Goal: Find specific page/section: Find specific page/section

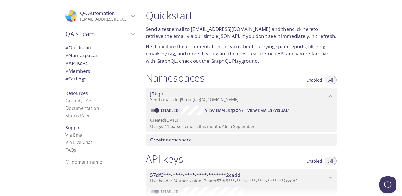
click at [82, 64] on span "# API Keys" at bounding box center [77, 63] width 22 height 6
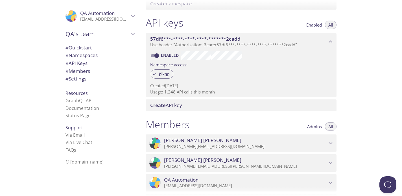
scroll to position [126, 0]
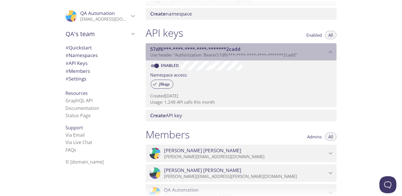
click at [331, 52] on icon "57df6***-****-****-****-*******2cadd API key" at bounding box center [330, 51] width 7 height 7
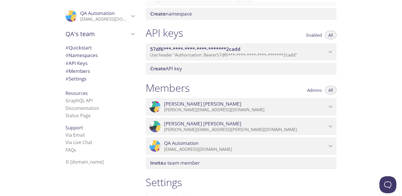
click at [331, 52] on icon "57df6***-****-****-****-*******2cadd API key" at bounding box center [331, 52] width 4 height 2
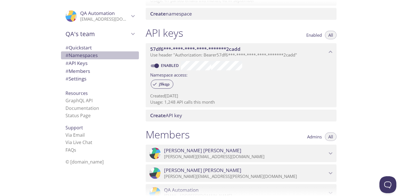
click at [79, 57] on span "# Namespaces" at bounding box center [82, 55] width 32 height 6
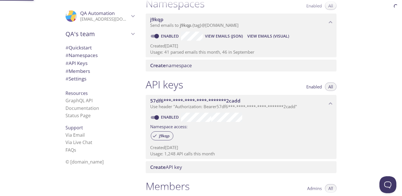
scroll to position [71, 0]
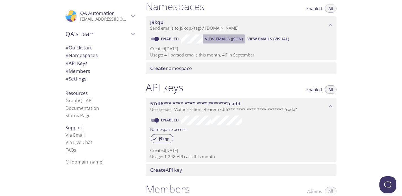
click at [223, 39] on span "View Emails (JSON)" at bounding box center [224, 39] width 38 height 7
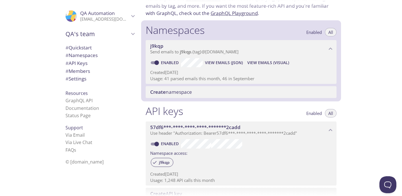
scroll to position [40, 0]
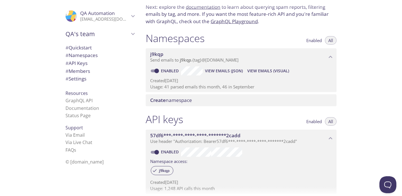
click at [90, 58] on span "# Namespaces" at bounding box center [82, 55] width 32 height 6
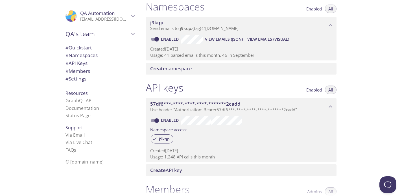
scroll to position [71, 0]
click at [224, 40] on span "View Emails (JSON)" at bounding box center [224, 39] width 38 height 7
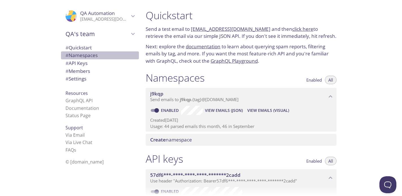
click at [82, 56] on span "# Namespaces" at bounding box center [82, 55] width 32 height 6
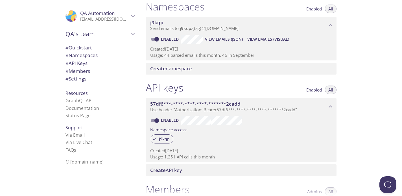
scroll to position [71, 0]
